Goal: Task Accomplishment & Management: Use online tool/utility

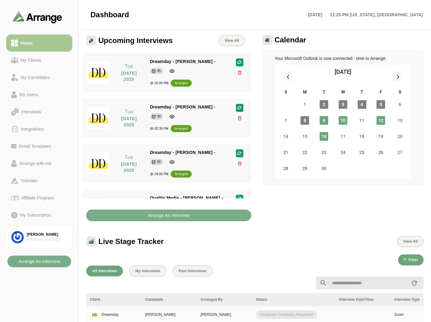
scroll to position [128, 0]
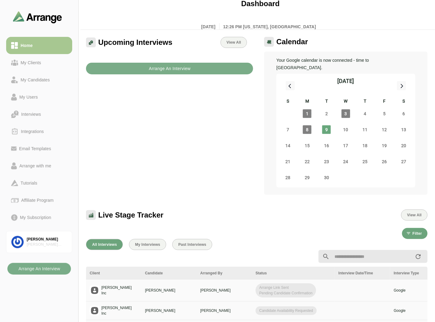
click at [196, 94] on div "Upcoming Interviews View All Arrange An Interview" at bounding box center [169, 115] width 175 height 165
click at [42, 55] on link "My Clients" at bounding box center [39, 62] width 66 height 17
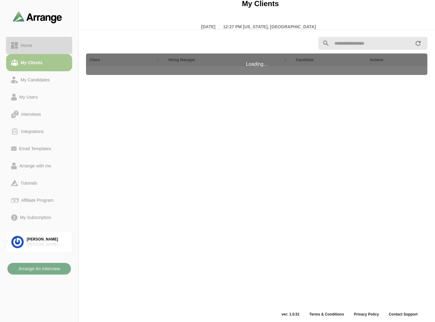
click at [42, 45] on div "Home" at bounding box center [39, 45] width 56 height 7
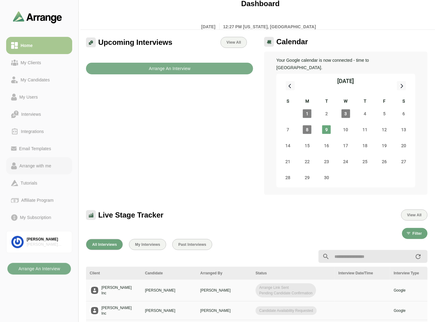
click at [41, 164] on div "Arrange with me" at bounding box center [35, 165] width 37 height 7
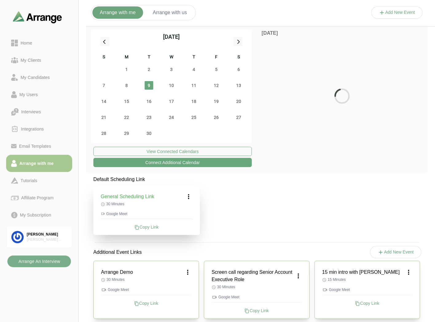
click at [237, 96] on div "20" at bounding box center [239, 101] width 22 height 16
click at [238, 102] on span "20" at bounding box center [239, 101] width 9 height 9
click at [37, 40] on div "Home" at bounding box center [39, 42] width 56 height 7
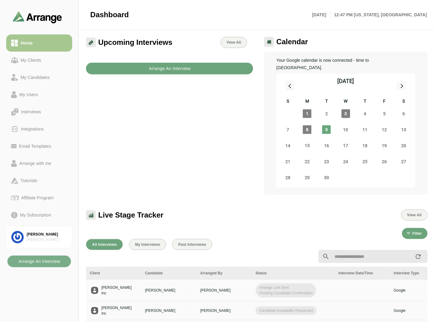
click at [168, 69] on b "Arrange An Interview" at bounding box center [170, 69] width 42 height 12
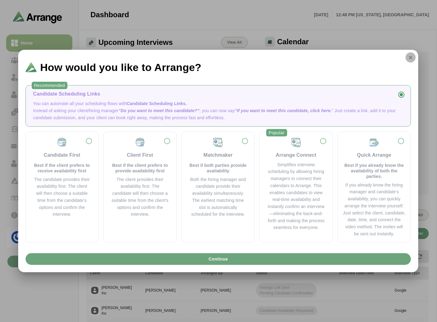
click at [410, 57] on icon "button" at bounding box center [410, 58] width 6 height 6
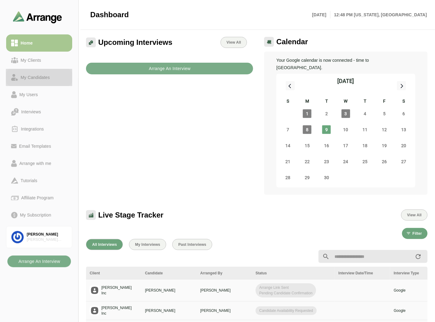
click at [36, 72] on link "My Candidates" at bounding box center [39, 77] width 66 height 17
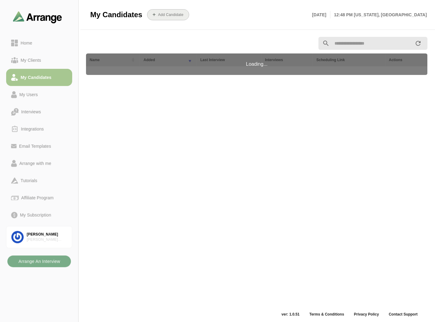
click at [175, 14] on b "Add Candidate" at bounding box center [171, 15] width 26 height 4
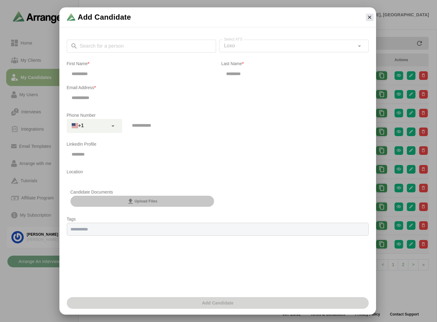
click at [134, 201] on span "Upload Files" at bounding box center [142, 201] width 30 height 7
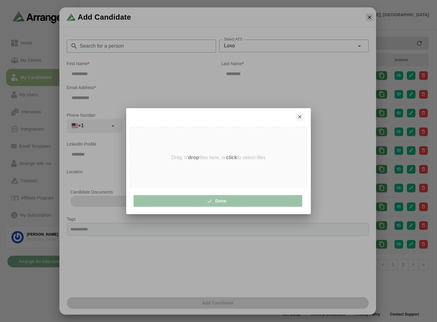
click at [295, 118] on div at bounding box center [214, 117] width 162 height 8
click at [300, 117] on icon "button" at bounding box center [300, 117] width 6 height 6
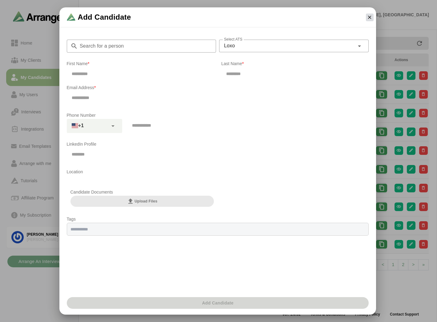
click at [367, 18] on icon "button" at bounding box center [369, 17] width 6 height 6
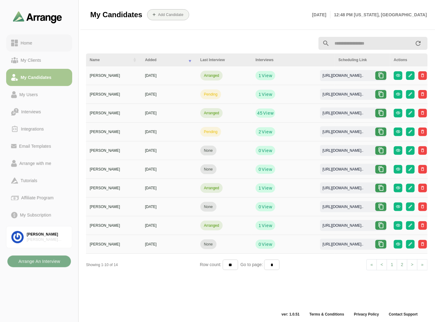
click at [25, 45] on div "Home" at bounding box center [26, 42] width 17 height 7
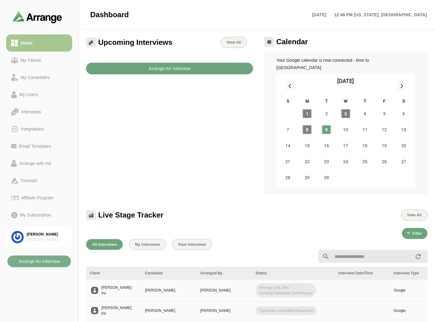
click at [164, 68] on b "Arrange An Interview" at bounding box center [170, 69] width 42 height 12
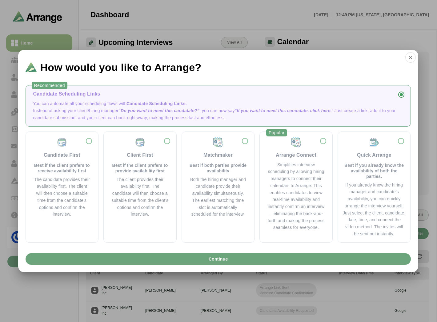
click at [108, 108] on p "Instead of asking your client/hiring manager “Do you want to meet this candidat…" at bounding box center [218, 114] width 370 height 14
click at [226, 258] on span "Continue" at bounding box center [218, 259] width 20 height 12
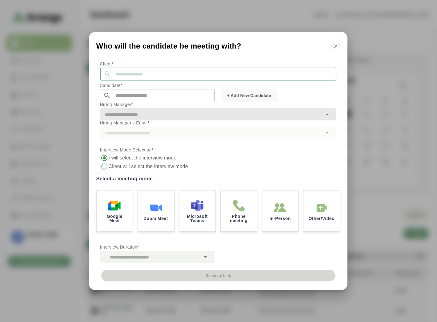
click at [143, 70] on input "text" at bounding box center [223, 74] width 225 height 13
click at [134, 84] on li "Jay Inc" at bounding box center [159, 83] width 119 height 13
type input "*******"
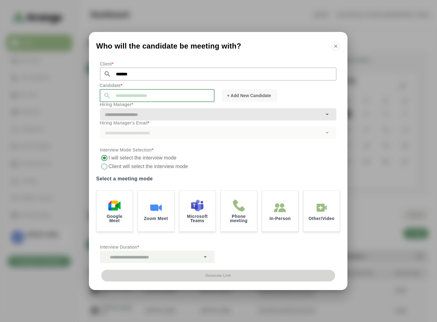
click at [126, 93] on input "text" at bounding box center [163, 95] width 104 height 13
click at [124, 106] on span "Tom Breslin" at bounding box center [122, 105] width 38 height 6
type input "**********"
click at [156, 115] on input "text" at bounding box center [211, 114] width 222 height 9
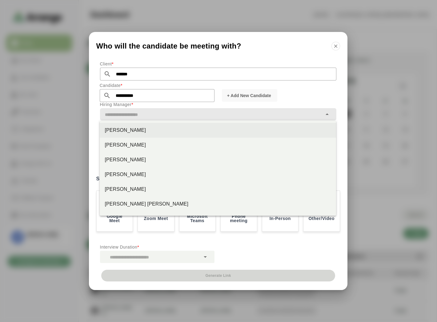
click at [112, 133] on div "Jay Smith" at bounding box center [218, 130] width 226 height 7
type input "*********"
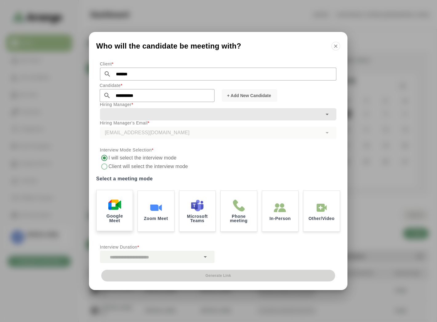
click at [118, 209] on img at bounding box center [114, 204] width 13 height 13
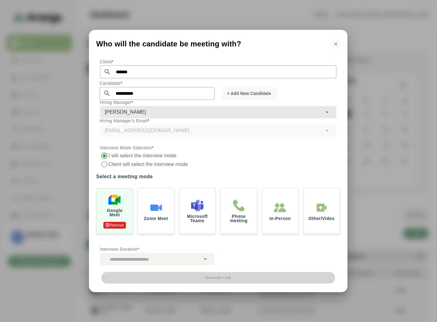
click at [173, 253] on p "Interview Duration *" at bounding box center [157, 249] width 114 height 7
click at [173, 254] on div at bounding box center [150, 259] width 100 height 12
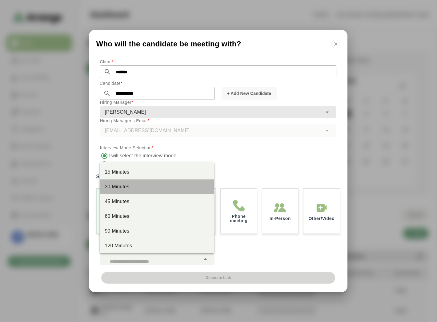
click at [119, 187] on div "30 Minutes" at bounding box center [157, 186] width 105 height 7
type input "**"
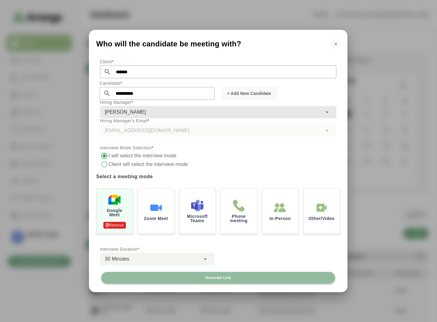
click at [216, 280] on span "Generate Link" at bounding box center [218, 277] width 26 height 5
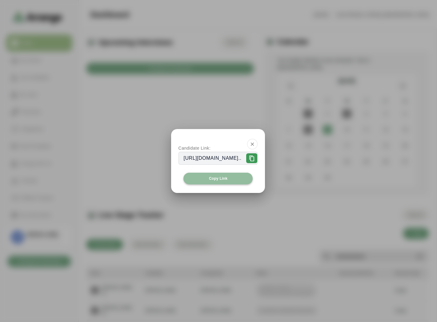
click at [207, 178] on button "Copy Link" at bounding box center [217, 179] width 69 height 12
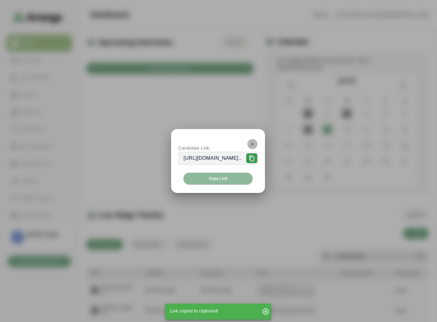
click at [255, 141] on icon "button" at bounding box center [252, 144] width 6 height 6
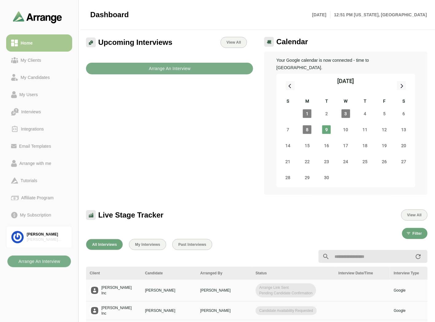
click at [195, 129] on div "Upcoming Interviews View All Arrange An Interview" at bounding box center [169, 115] width 175 height 165
click at [172, 123] on div "Upcoming Interviews View All Arrange An Interview" at bounding box center [169, 115] width 175 height 165
click at [48, 61] on div "My Clients" at bounding box center [39, 60] width 56 height 7
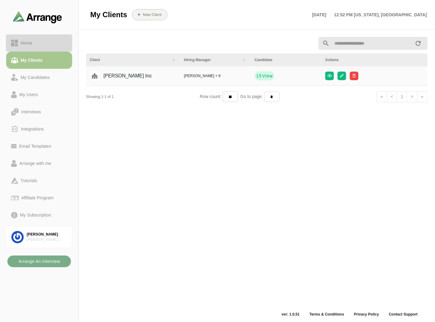
click at [45, 42] on div "Home" at bounding box center [39, 42] width 56 height 7
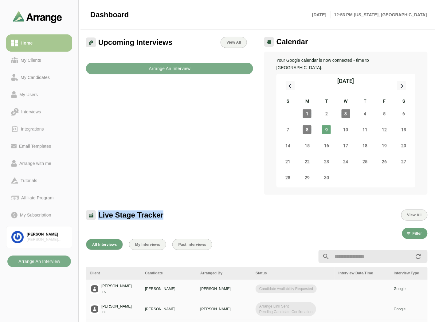
drag, startPoint x: 100, startPoint y: 207, endPoint x: 164, endPoint y: 205, distance: 63.7
click at [164, 210] on div "Live Stage Tracker View All" at bounding box center [257, 215] width 342 height 11
drag, startPoint x: 323, startPoint y: 282, endPoint x: 330, endPoint y: 282, distance: 6.8
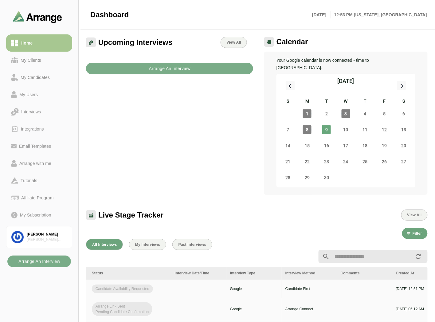
scroll to position [0, 178]
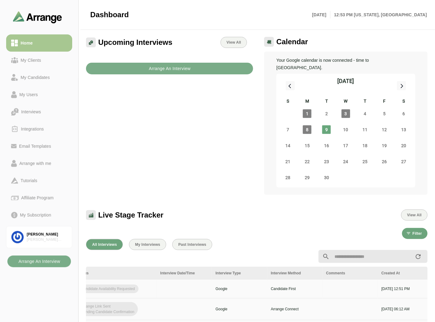
drag, startPoint x: 333, startPoint y: 279, endPoint x: 374, endPoint y: 277, distance: 40.9
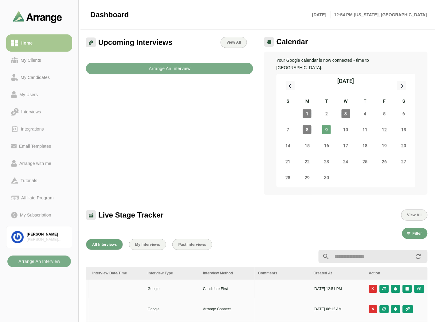
drag, startPoint x: 264, startPoint y: 271, endPoint x: 245, endPoint y: 278, distance: 20.3
click at [398, 287] on icon "button" at bounding box center [396, 289] width 4 height 4
click at [420, 287] on icon "button" at bounding box center [419, 289] width 5 height 4
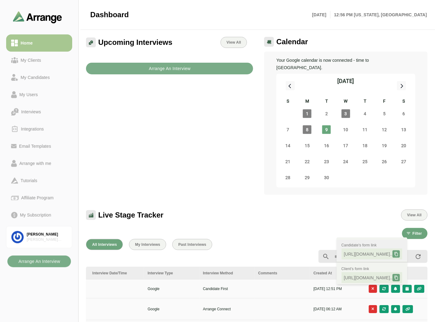
click at [399, 252] on icon at bounding box center [396, 254] width 4 height 4
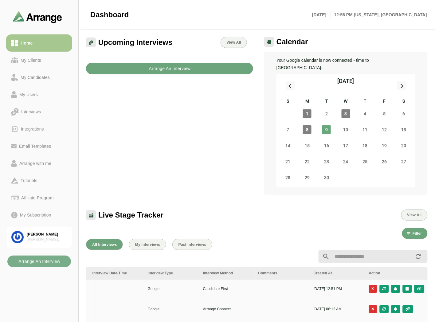
click at [173, 72] on b "Arrange An Interview" at bounding box center [170, 69] width 42 height 12
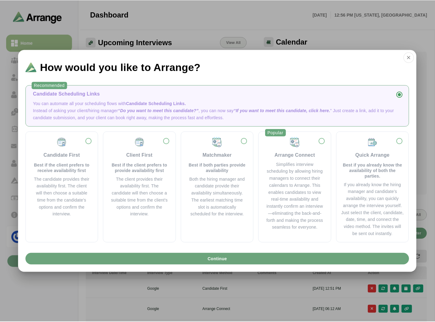
scroll to position [0, 246]
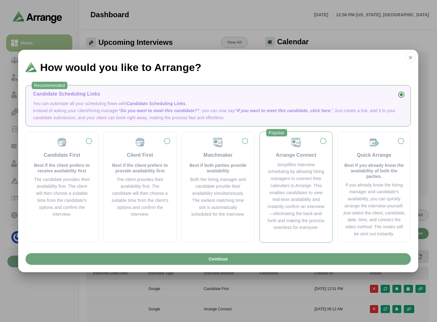
click at [289, 153] on div "Arrange Connect" at bounding box center [295, 155] width 41 height 7
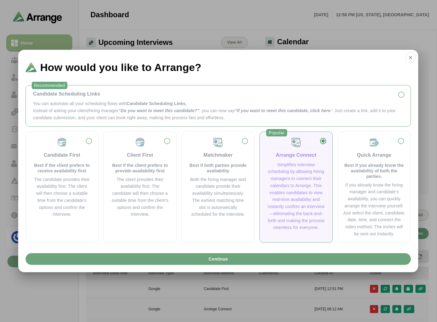
click at [139, 109] on span "“Do you want to meet this candidate?”" at bounding box center [158, 110] width 81 height 5
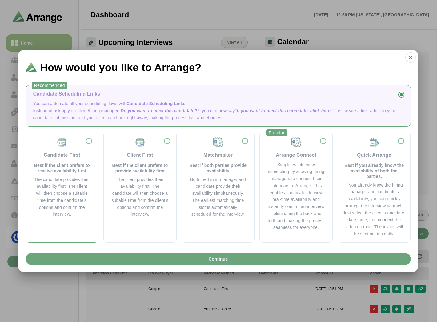
click at [64, 160] on div "Candidate First Best if the client prefers to receive availability first" at bounding box center [62, 155] width 58 height 37
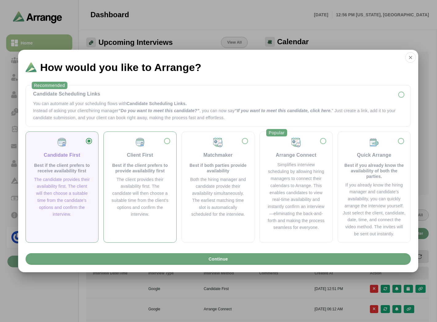
click at [131, 158] on div "Client First" at bounding box center [140, 155] width 26 height 7
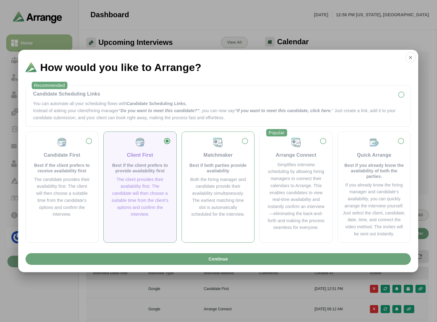
click at [219, 164] on p "Best if both parties provide availability" at bounding box center [218, 168] width 58 height 11
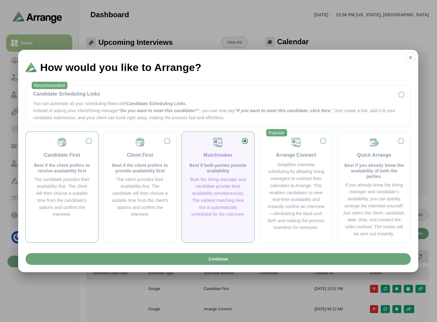
click at [57, 191] on div "The candidate provides their availability first. The client will then choose a …" at bounding box center [62, 197] width 58 height 42
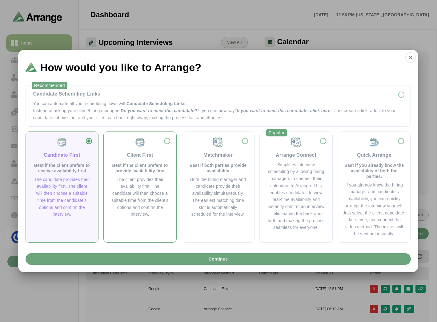
click at [132, 178] on div "The client provides their availability first. The candidate will then choose a …" at bounding box center [140, 197] width 58 height 42
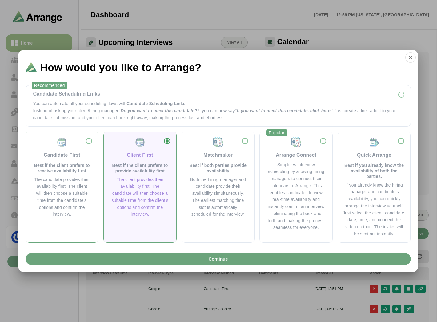
click at [73, 173] on p "Best if the client prefers to receive availability first" at bounding box center [62, 168] width 58 height 11
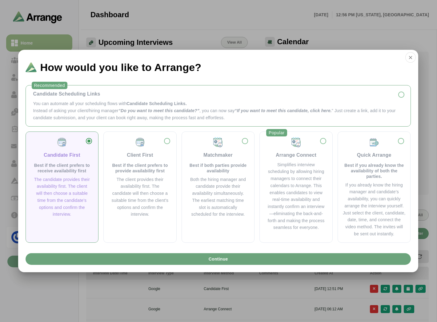
click at [83, 91] on div "Candidate Scheduling Links" at bounding box center [218, 93] width 370 height 7
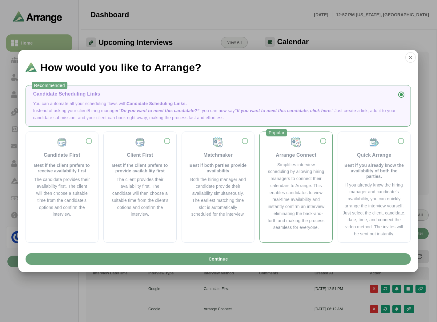
click at [296, 158] on div "Arrange Connect" at bounding box center [295, 155] width 41 height 7
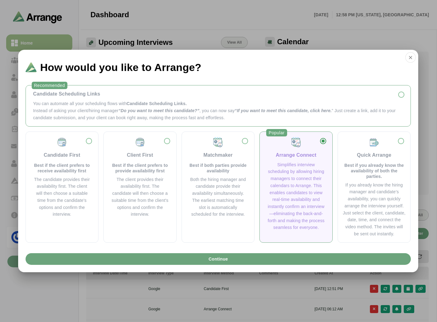
click at [91, 94] on div "Candidate Scheduling Links" at bounding box center [218, 93] width 370 height 7
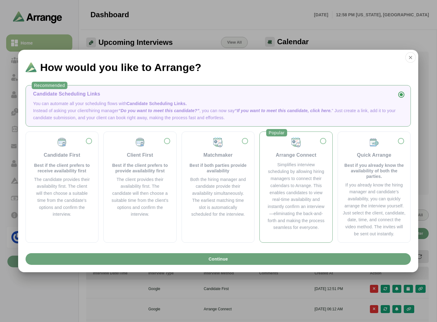
click at [268, 185] on div "Simplifies interview scheduling by allowing hiring managers to connect their ca…" at bounding box center [296, 196] width 58 height 70
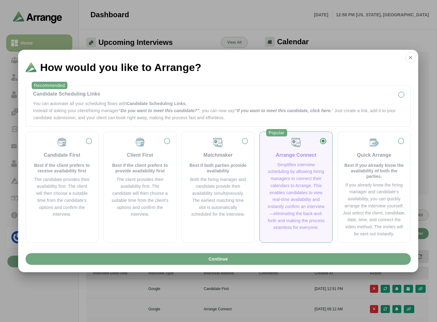
click at [238, 259] on button "Continue" at bounding box center [218, 259] width 385 height 12
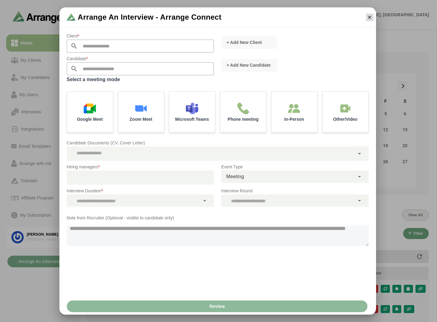
click at [371, 19] on icon "button" at bounding box center [369, 17] width 6 height 6
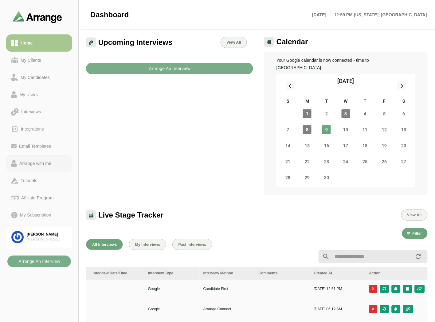
click at [41, 160] on div "Arrange with me" at bounding box center [35, 163] width 37 height 7
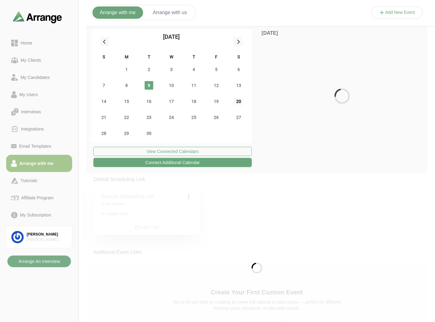
click at [241, 99] on span "20" at bounding box center [239, 101] width 9 height 9
click at [239, 113] on span "27" at bounding box center [239, 117] width 9 height 9
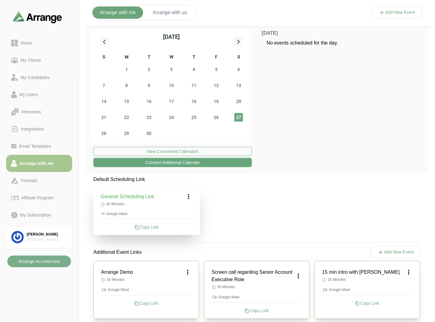
click at [188, 197] on icon at bounding box center [188, 196] width 7 height 7
click at [176, 216] on icon at bounding box center [177, 214] width 6 height 6
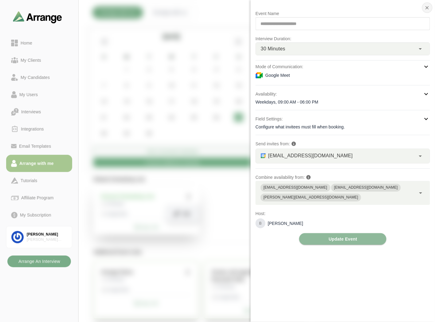
click at [425, 8] on button "button" at bounding box center [427, 7] width 10 height 10
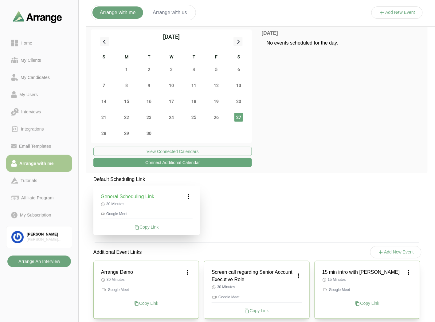
click at [26, 260] on b "Arrange An Interview" at bounding box center [39, 262] width 42 height 12
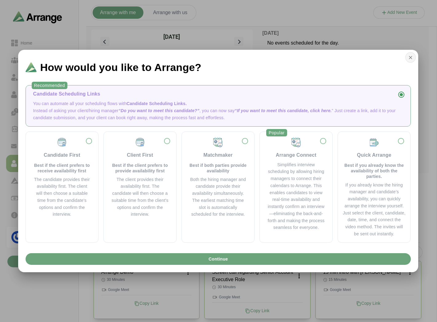
click at [409, 56] on icon "button" at bounding box center [410, 58] width 6 height 6
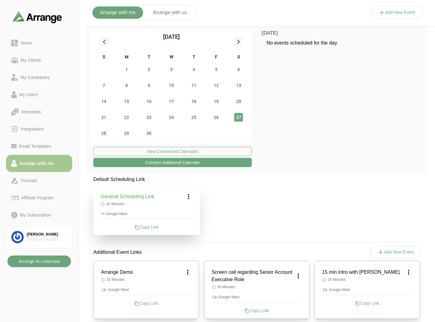
click at [36, 262] on b "Arrange An Interview" at bounding box center [39, 262] width 42 height 12
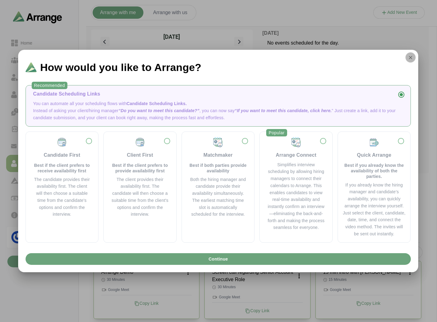
click at [411, 59] on icon "button" at bounding box center [410, 58] width 6 height 6
